Goal: Transaction & Acquisition: Purchase product/service

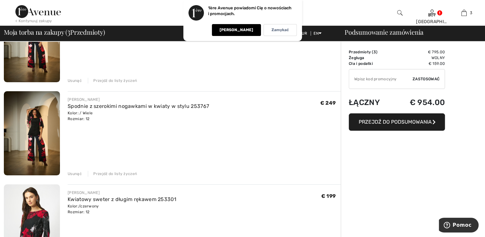
scroll to position [32, 0]
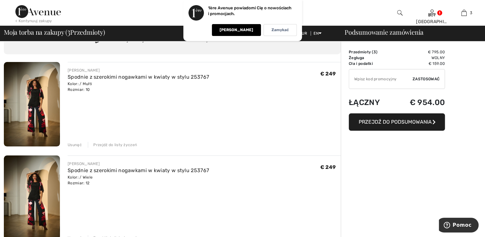
click at [43, 117] on img at bounding box center [32, 104] width 56 height 84
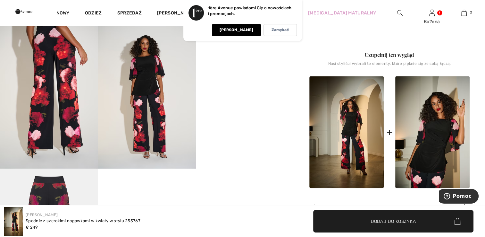
scroll to position [257, 0]
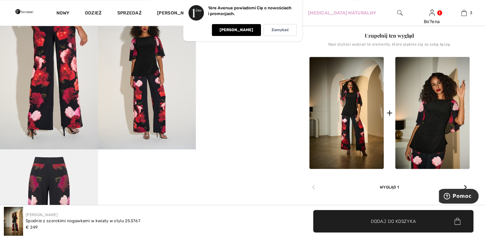
click at [275, 51] on video "Twoja przeglądarka nie obsługuje tagu wideo." at bounding box center [245, 26] width 98 height 49
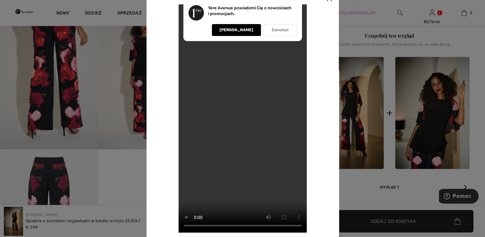
click at [287, 30] on p "Zamykać" at bounding box center [280, 30] width 17 height 5
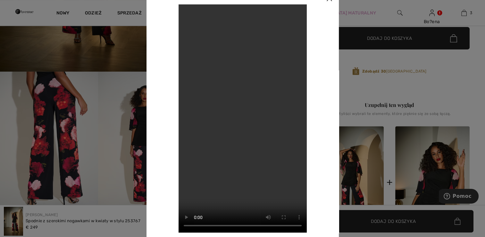
scroll to position [128, 0]
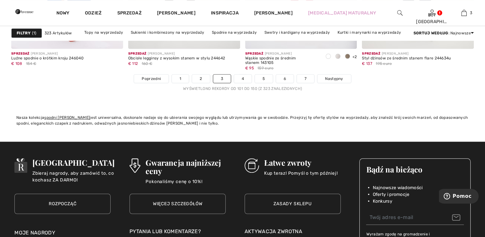
scroll to position [3048, 0]
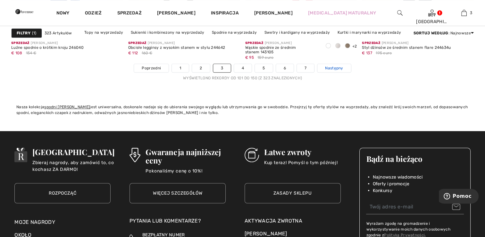
click at [332, 65] on span "Następny" at bounding box center [334, 68] width 18 height 6
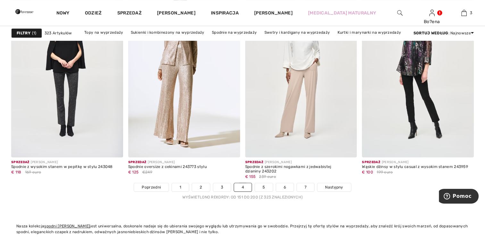
scroll to position [2984, 0]
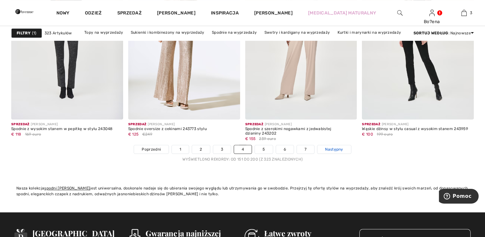
click at [330, 147] on span "Następny" at bounding box center [334, 149] width 18 height 6
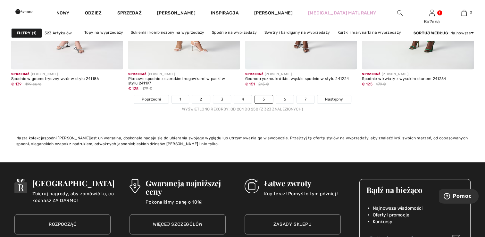
scroll to position [3048, 0]
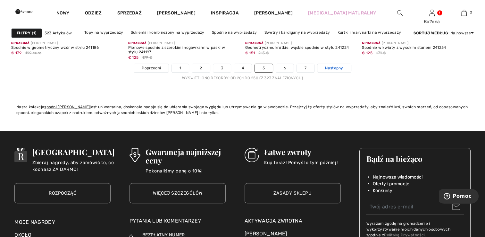
click at [332, 66] on span "Następny" at bounding box center [334, 68] width 18 height 6
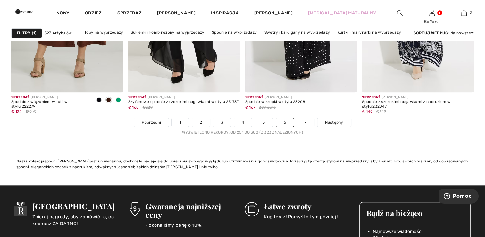
scroll to position [3016, 0]
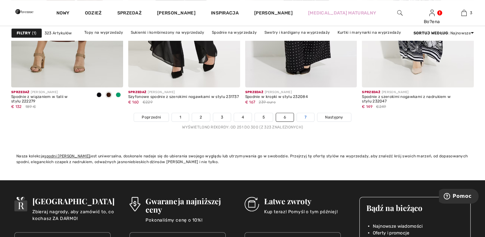
click at [304, 115] on link "7" at bounding box center [305, 117] width 17 height 8
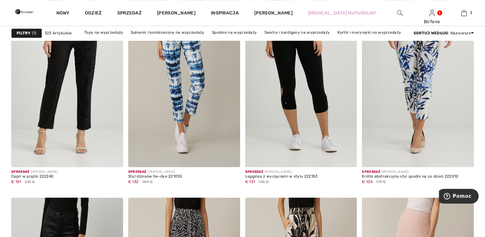
scroll to position [931, 0]
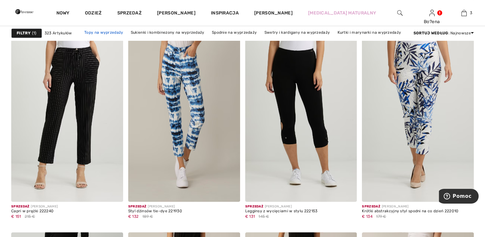
click at [116, 32] on link "Topy na wyprzedaży" at bounding box center [103, 32] width 45 height 8
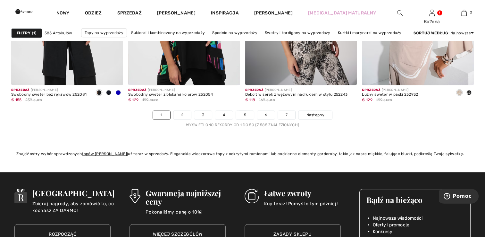
scroll to position [3080, 0]
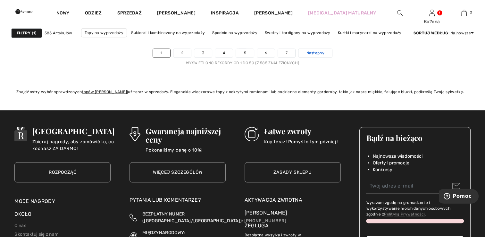
click at [320, 51] on span "Następny" at bounding box center [315, 53] width 18 height 6
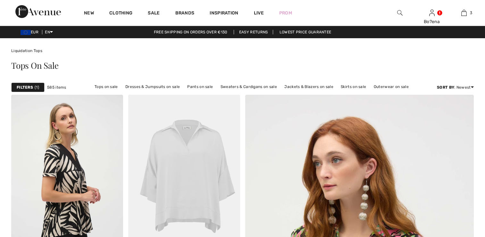
checkbox input "true"
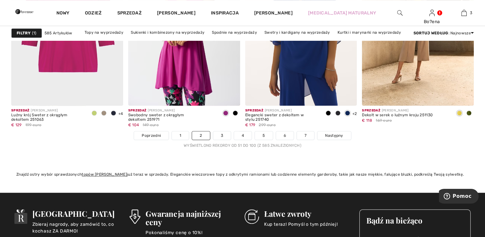
scroll to position [2984, 0]
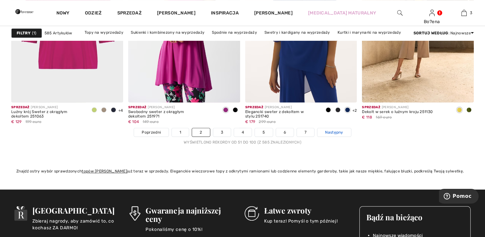
click at [331, 130] on span "Następny" at bounding box center [334, 132] width 18 height 6
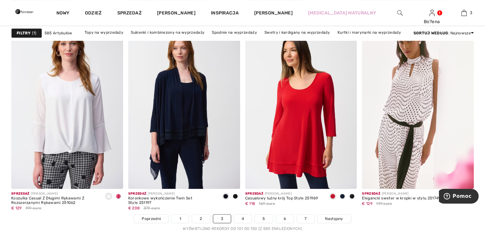
scroll to position [3016, 0]
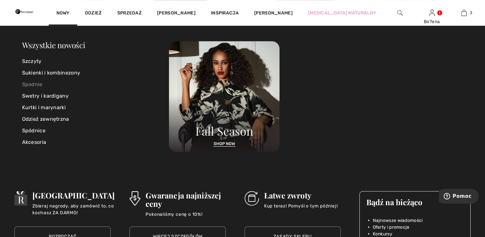
click at [33, 83] on link "Spodnie" at bounding box center [95, 85] width 147 height 12
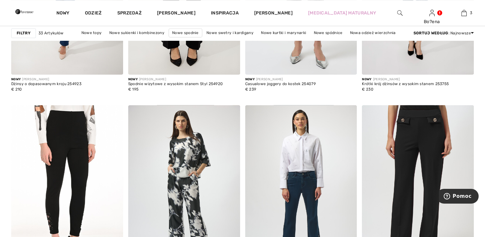
scroll to position [1027, 0]
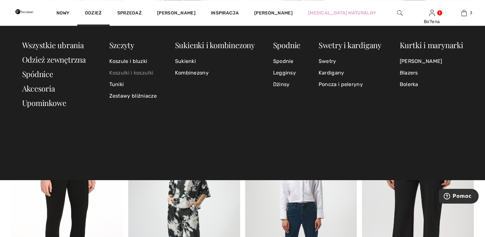
click at [118, 72] on link "Koszulki i koszulki" at bounding box center [132, 73] width 47 height 12
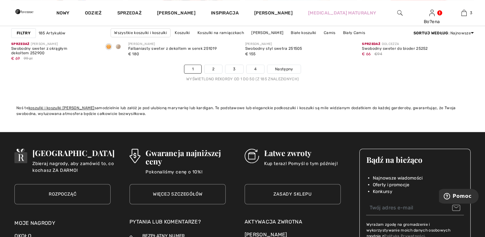
scroll to position [3048, 0]
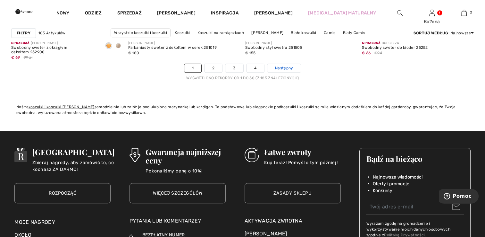
click at [284, 66] on span "Następny" at bounding box center [284, 68] width 18 height 6
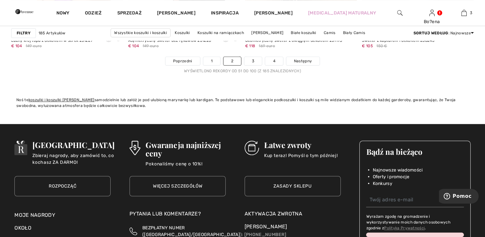
scroll to position [3080, 0]
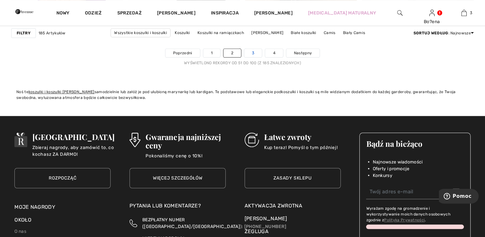
click at [258, 53] on link "3" at bounding box center [254, 53] width 18 height 8
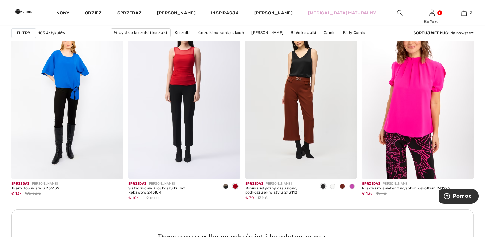
scroll to position [2246, 0]
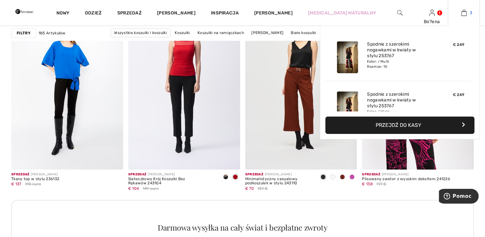
click at [463, 13] on img at bounding box center [464, 13] width 5 height 8
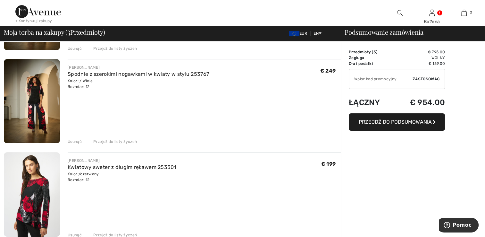
scroll to position [193, 0]
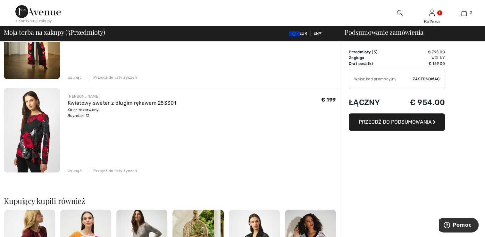
click at [74, 171] on div "Usunąć" at bounding box center [75, 171] width 14 height 6
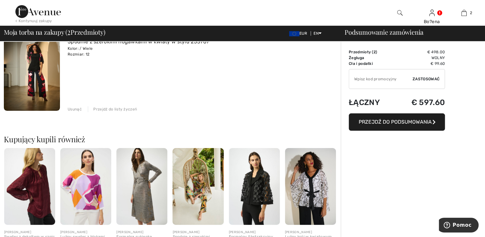
scroll to position [128, 0]
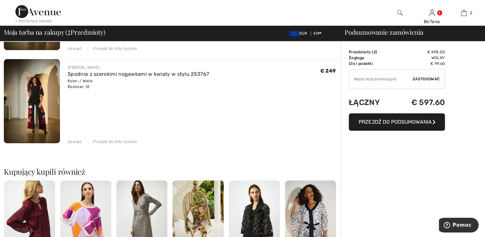
click at [72, 140] on div "Usunąć" at bounding box center [75, 142] width 14 height 6
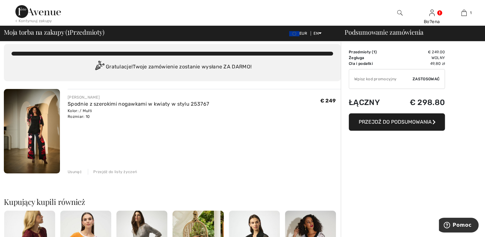
scroll to position [0, 0]
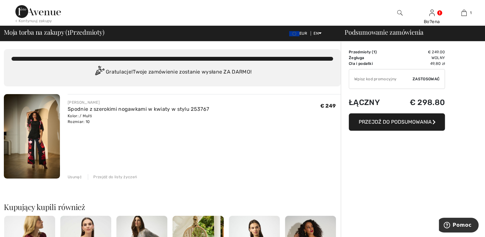
click at [32, 147] on img at bounding box center [32, 136] width 56 height 84
